Goal: Task Accomplishment & Management: Use online tool/utility

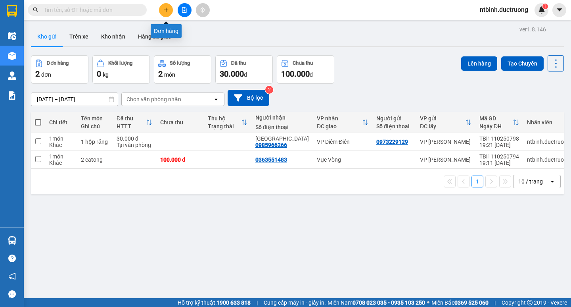
click at [168, 12] on icon "plus" at bounding box center [167, 10] width 6 height 6
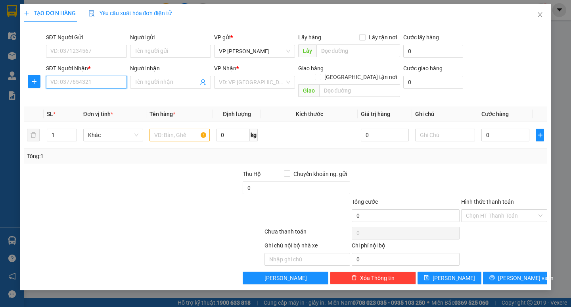
click at [99, 84] on input "SĐT Người Nhận *" at bounding box center [86, 82] width 81 height 13
click at [89, 100] on div "0965033094" at bounding box center [86, 98] width 71 height 9
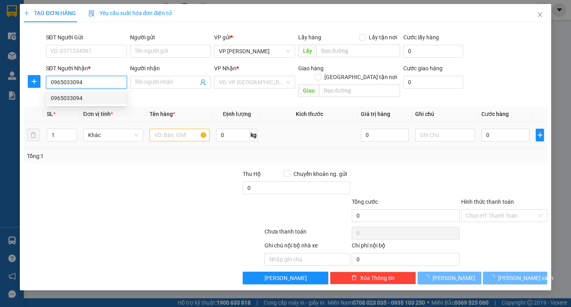
type input "0965033094"
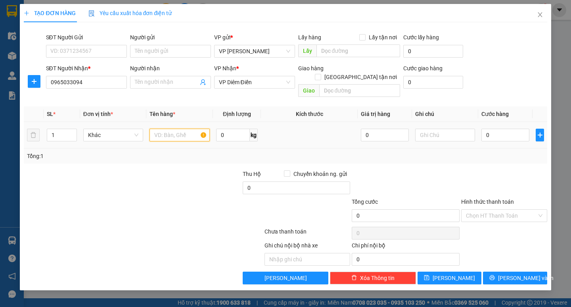
click at [179, 129] on input "text" at bounding box center [180, 135] width 60 height 13
type input "1 xốp"
click at [499, 130] on input "0" at bounding box center [506, 135] width 48 height 13
click at [484, 129] on input "0" at bounding box center [506, 135] width 48 height 13
type input "60"
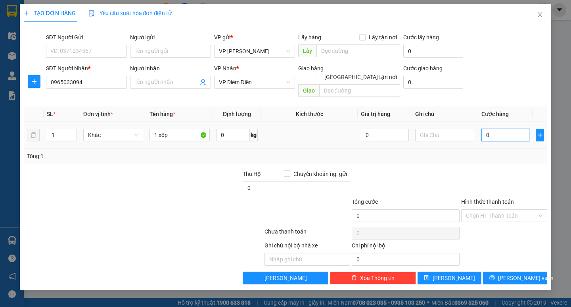
type input "60"
type input "60.000"
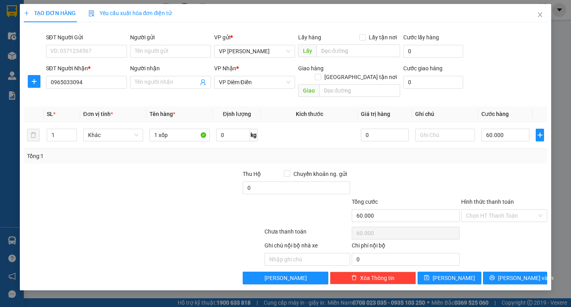
click at [489, 158] on div "Transit Pickup Surcharge Ids Transit Deliver Surcharge Ids Transit Deliver Surc…" at bounding box center [285, 157] width 523 height 256
click at [502, 129] on input "60.000" at bounding box center [506, 135] width 48 height 13
click at [504, 158] on div "Transit Pickup Surcharge Ids Transit Deliver Surcharge Ids Transit Deliver Surc…" at bounding box center [285, 157] width 523 height 256
click at [504, 129] on input "60.000" at bounding box center [506, 135] width 48 height 13
type input "0"
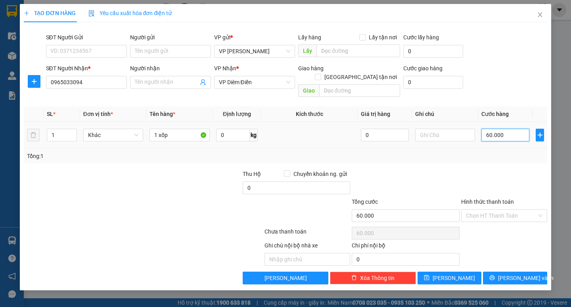
type input "0"
click at [483, 131] on input "0" at bounding box center [506, 135] width 48 height 13
type input "50"
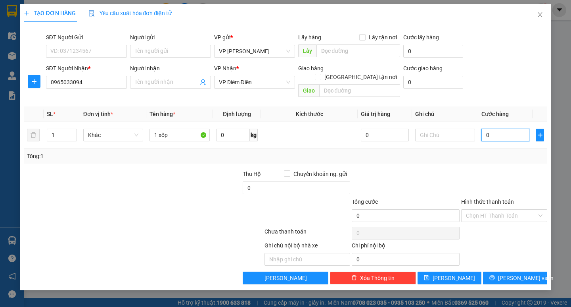
type input "50"
click at [496, 152] on div "Tổng: 1" at bounding box center [285, 155] width 523 height 15
type input "50.000"
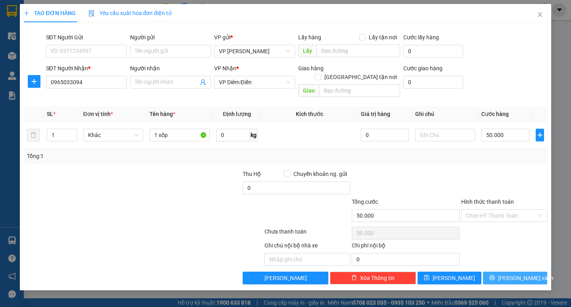
click at [518, 273] on span "Lưu và In" at bounding box center [526, 277] width 56 height 9
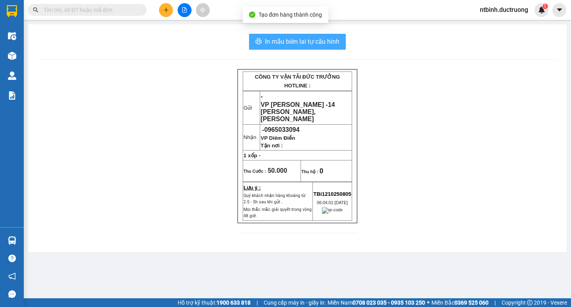
click at [333, 44] on span "In mẫu biên lai tự cấu hình" at bounding box center [302, 42] width 75 height 10
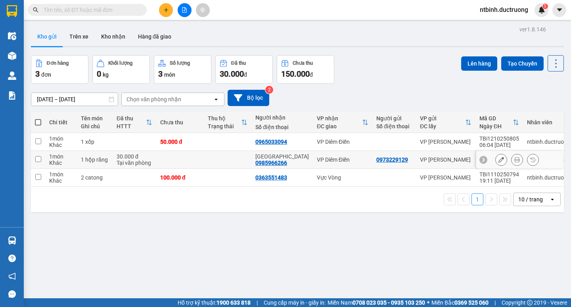
click at [217, 160] on td at bounding box center [228, 160] width 48 height 18
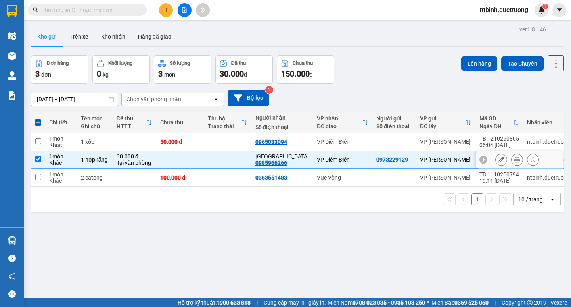
click at [217, 160] on td at bounding box center [228, 160] width 48 height 18
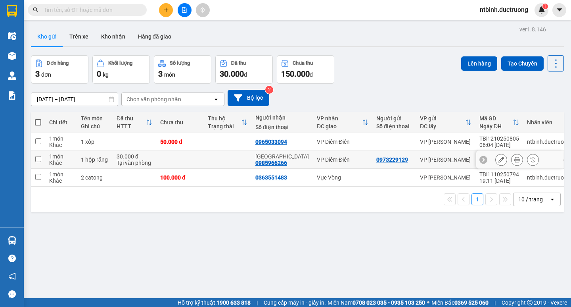
click at [217, 160] on td at bounding box center [228, 160] width 48 height 18
checkbox input "true"
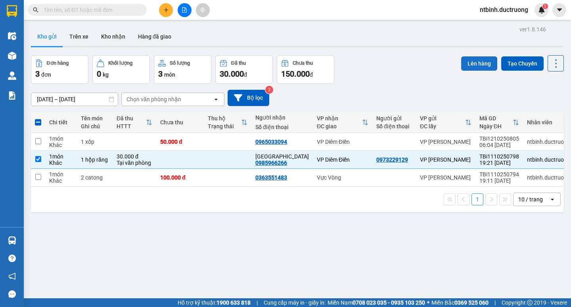
click at [476, 60] on button "Lên hàng" at bounding box center [480, 63] width 36 height 14
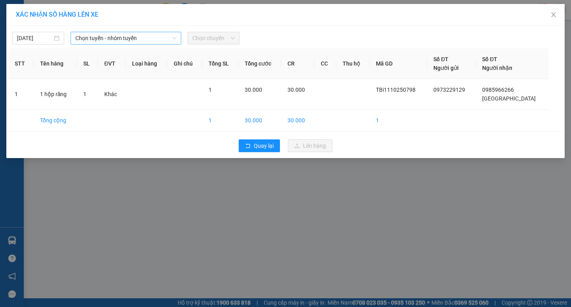
click at [112, 32] on span "Chọn tuyến - nhóm tuyến" at bounding box center [125, 38] width 101 height 12
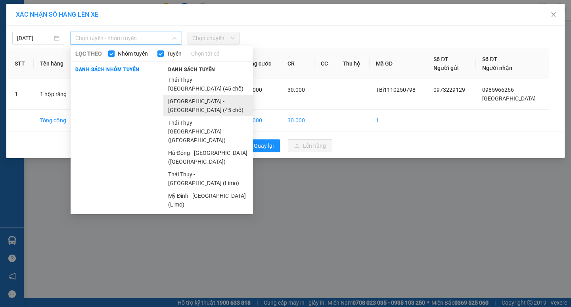
click at [190, 95] on li "Hà Nội - Thái Thụy (45 chỗ)" at bounding box center [209, 105] width 90 height 21
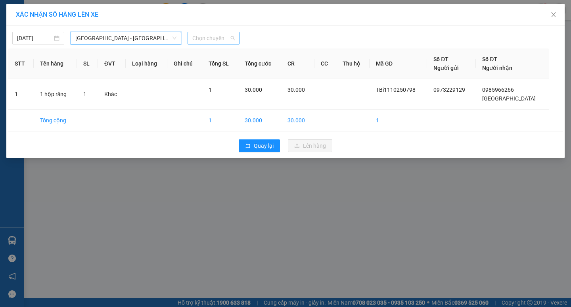
click at [205, 39] on span "Chọn chuyến" at bounding box center [213, 38] width 42 height 12
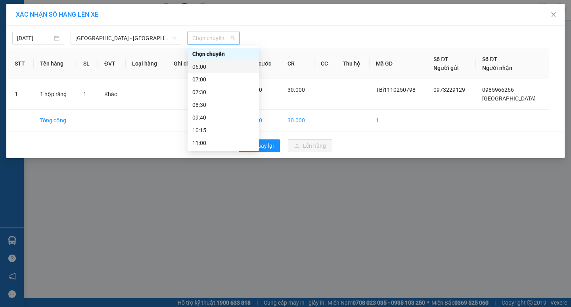
click at [208, 67] on div "06:00" at bounding box center [223, 66] width 62 height 9
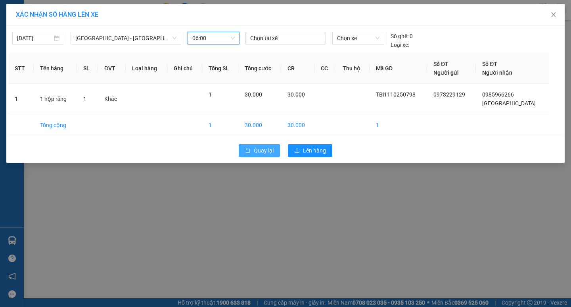
click at [269, 154] on span "Quay lại" at bounding box center [264, 150] width 20 height 9
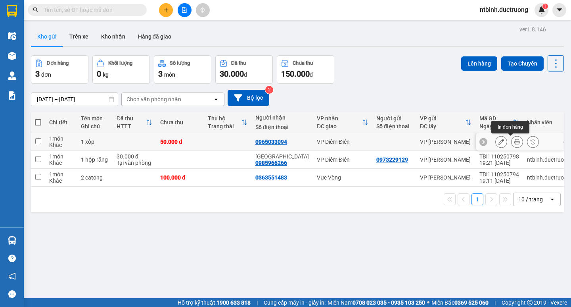
click at [514, 142] on button at bounding box center [517, 142] width 11 height 14
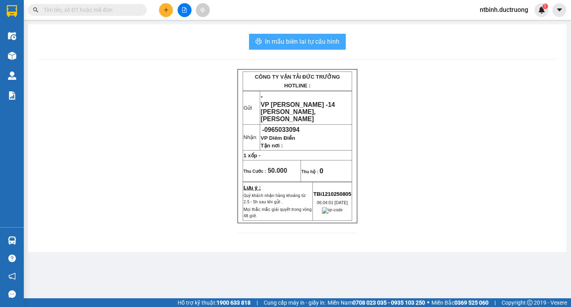
click at [279, 38] on div "In mẫu biên lai tự cấu hình CÔNG TY VẬN TẢI ĐỨC TRƯỞNG HOTLINE : Gửi - VP Trần …" at bounding box center [297, 138] width 539 height 228
click at [279, 38] on span "In mẫu biên lai tự cấu hình" at bounding box center [302, 42] width 75 height 10
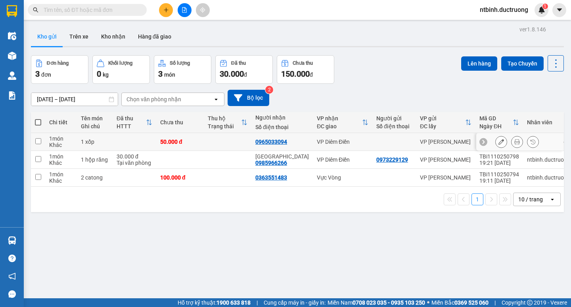
click at [227, 145] on td at bounding box center [228, 142] width 48 height 18
checkbox input "true"
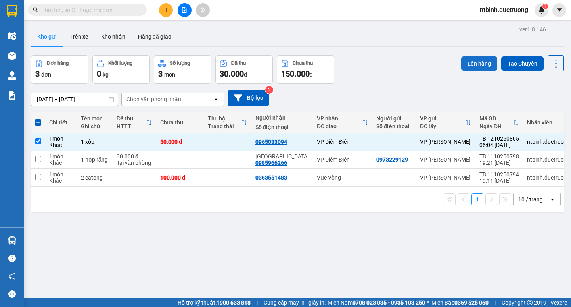
click at [475, 65] on button "Lên hàng" at bounding box center [480, 63] width 36 height 14
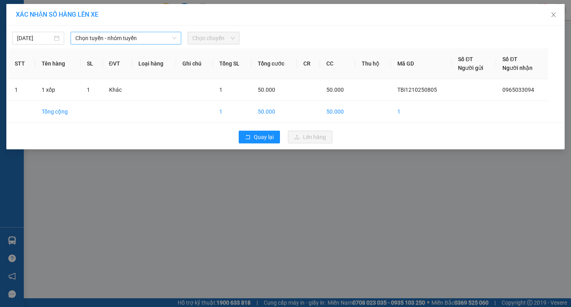
click at [133, 42] on span "Chọn tuyến - nhóm tuyến" at bounding box center [125, 38] width 101 height 12
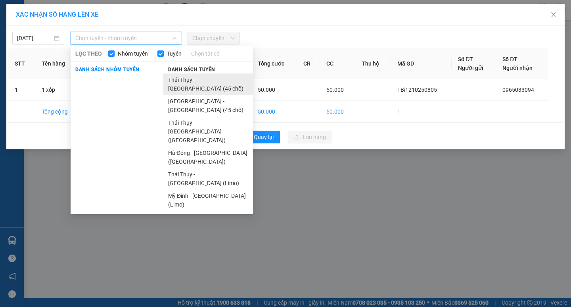
click at [183, 85] on li "Thái Thụy - Hà Nội (45 chỗ)" at bounding box center [209, 83] width 90 height 21
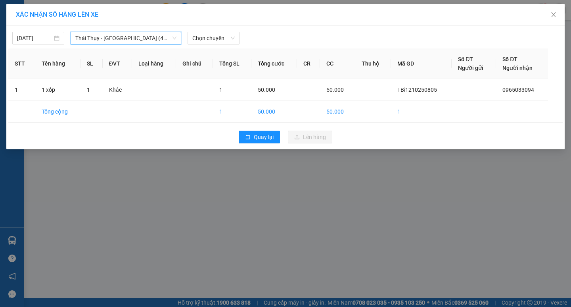
click at [140, 37] on span "Thái Thụy - Hà Nội (45 chỗ)" at bounding box center [125, 38] width 101 height 12
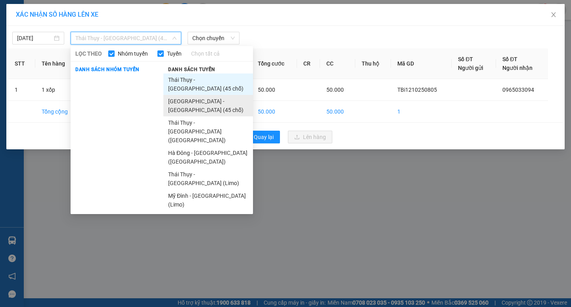
click at [182, 95] on li "Hà Nội - Thái Thụy (45 chỗ)" at bounding box center [209, 105] width 90 height 21
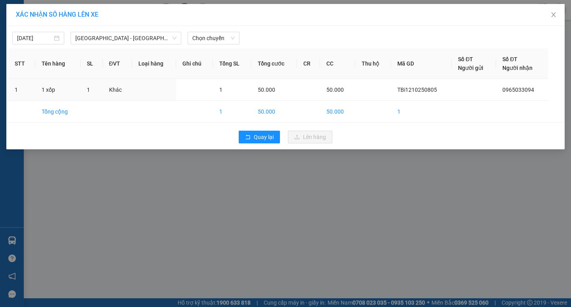
click at [195, 46] on div "11/10/2025 Hà Nội - Thái Thụy (45 chỗ) LỌC THEO Nhóm tuyến Tuyến Chọn tất cả Da…" at bounding box center [285, 87] width 559 height 123
click at [205, 45] on div "11/10/2025 Hà Nội - Thái Thụy (45 chỗ) LỌC THEO Nhóm tuyến Tuyến Chọn tất cả Da…" at bounding box center [285, 87] width 559 height 123
click at [209, 42] on span "Chọn chuyến" at bounding box center [213, 38] width 42 height 12
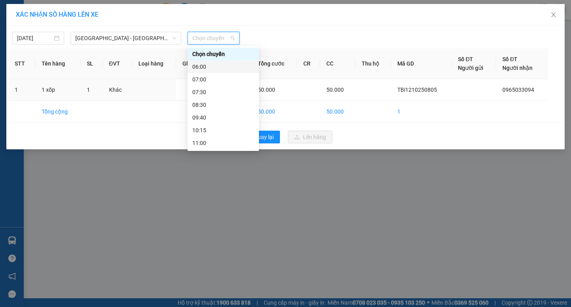
click at [216, 63] on div "06:00" at bounding box center [223, 66] width 62 height 9
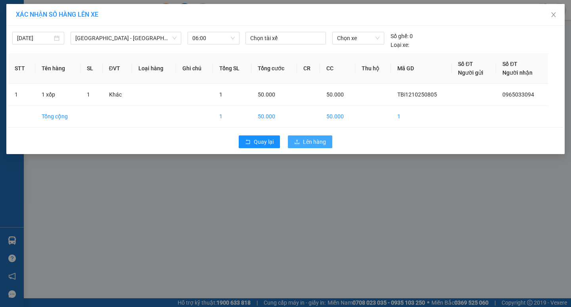
click at [316, 141] on span "Lên hàng" at bounding box center [314, 141] width 23 height 9
